Goal: Transaction & Acquisition: Purchase product/service

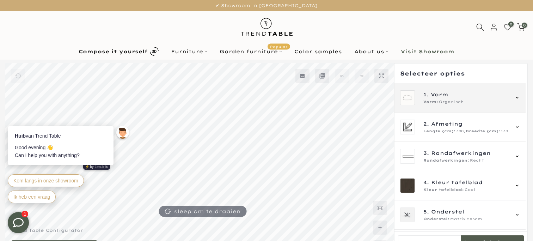
click at [432, 93] on span "Vorm" at bounding box center [440, 95] width 18 height 8
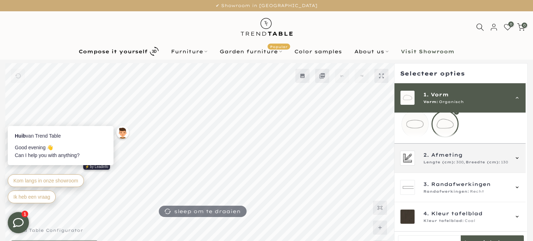
click at [442, 159] on span "Afmeting" at bounding box center [446, 155] width 31 height 8
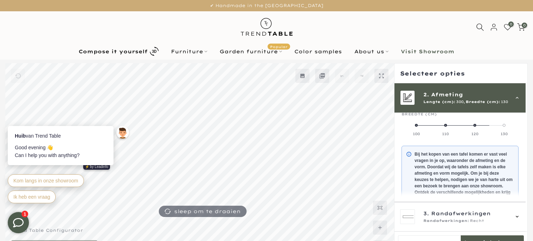
scroll to position [88, 0]
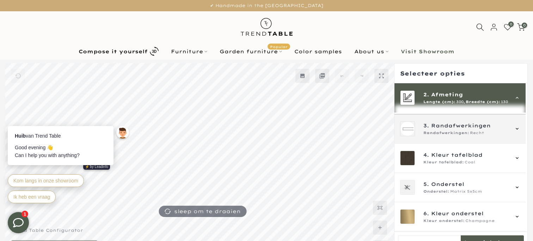
click at [443, 133] on span "Randafwerkingen:" at bounding box center [446, 133] width 46 height 6
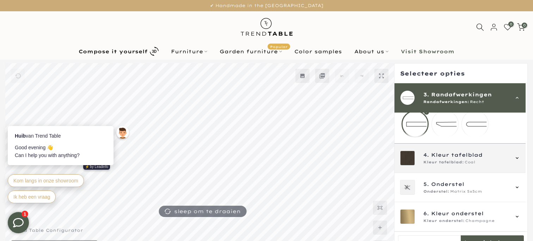
scroll to position [59, 0]
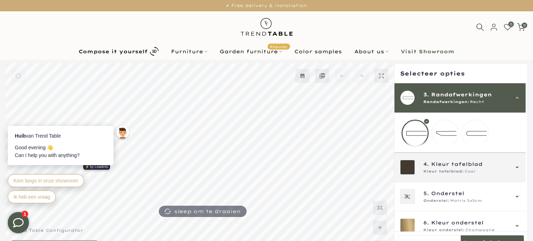
click at [449, 168] on span "Kleur tafelblad" at bounding box center [456, 164] width 51 height 8
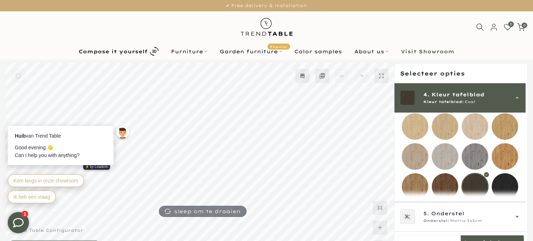
scroll to position [129, 0]
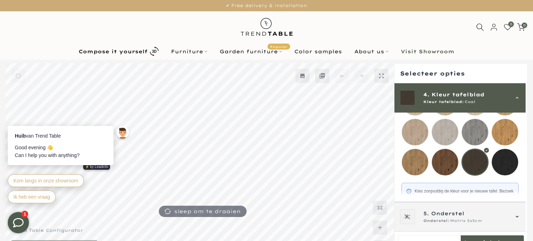
click at [448, 202] on mmq-mobile-group-item at bounding box center [460, 217] width 131 height 30
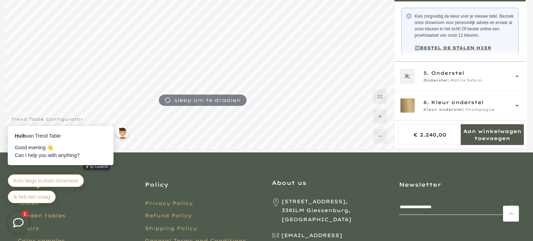
scroll to position [116, 0]
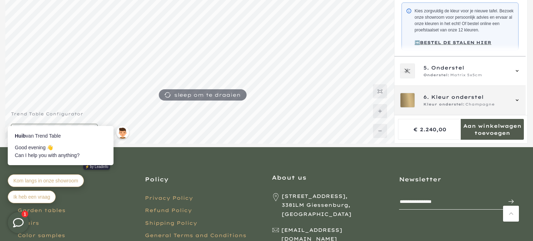
click at [428, 98] on span "6." at bounding box center [426, 97] width 6 height 8
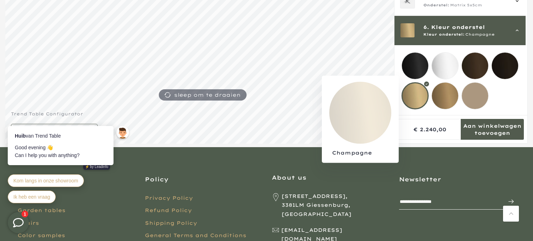
scroll to position [105, 0]
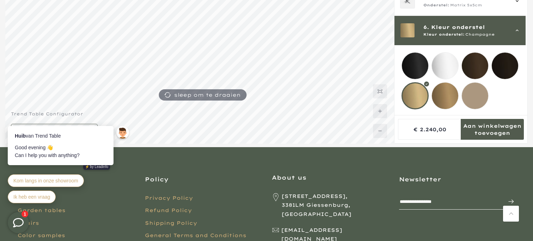
click at [412, 58] on mmq-loader at bounding box center [415, 66] width 26 height 26
click at [488, 123] on mmq-formatted-message at bounding box center [492, 129] width 63 height 14
click at [15, 119] on div at bounding box center [13, 117] width 11 height 11
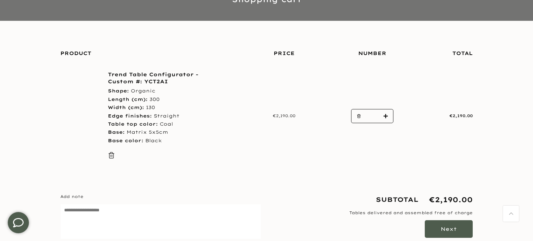
scroll to position [80, 0]
